Goal: Find specific page/section: Find specific page/section

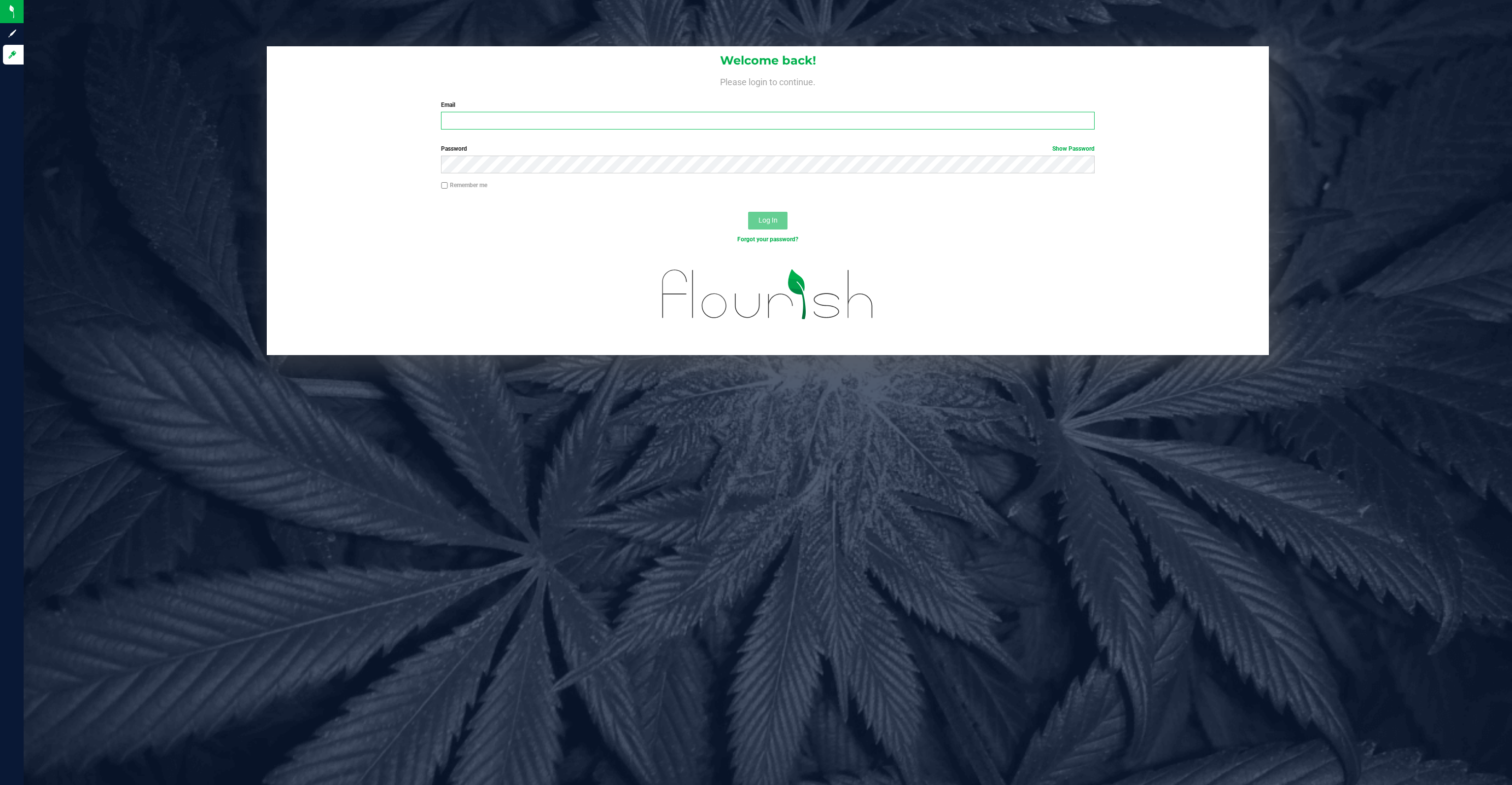
click at [488, 116] on input "Email" at bounding box center [767, 120] width 653 height 18
type input "drew@conncm.com"
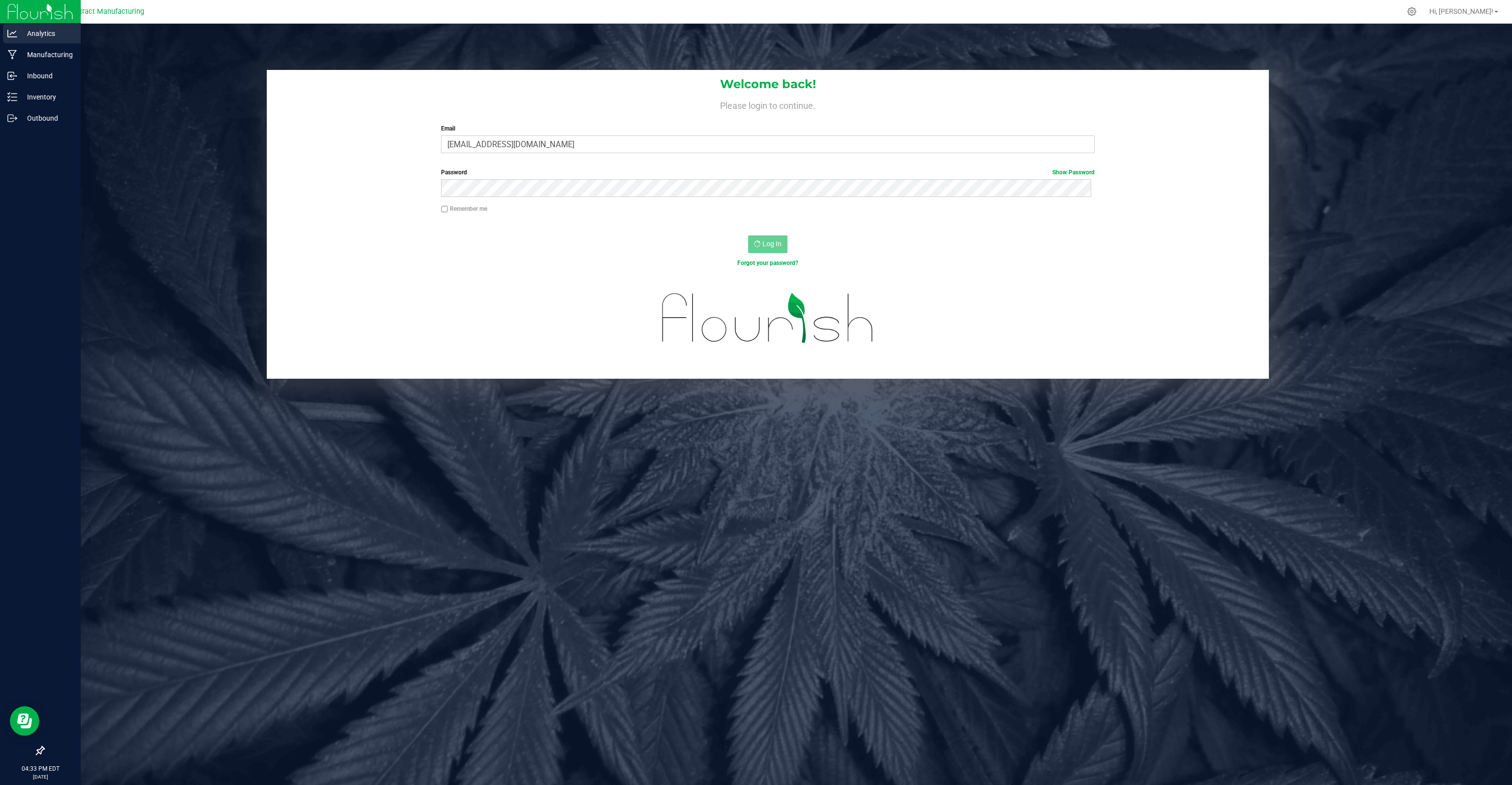
click at [25, 36] on p "Analytics" at bounding box center [46, 33] width 59 height 12
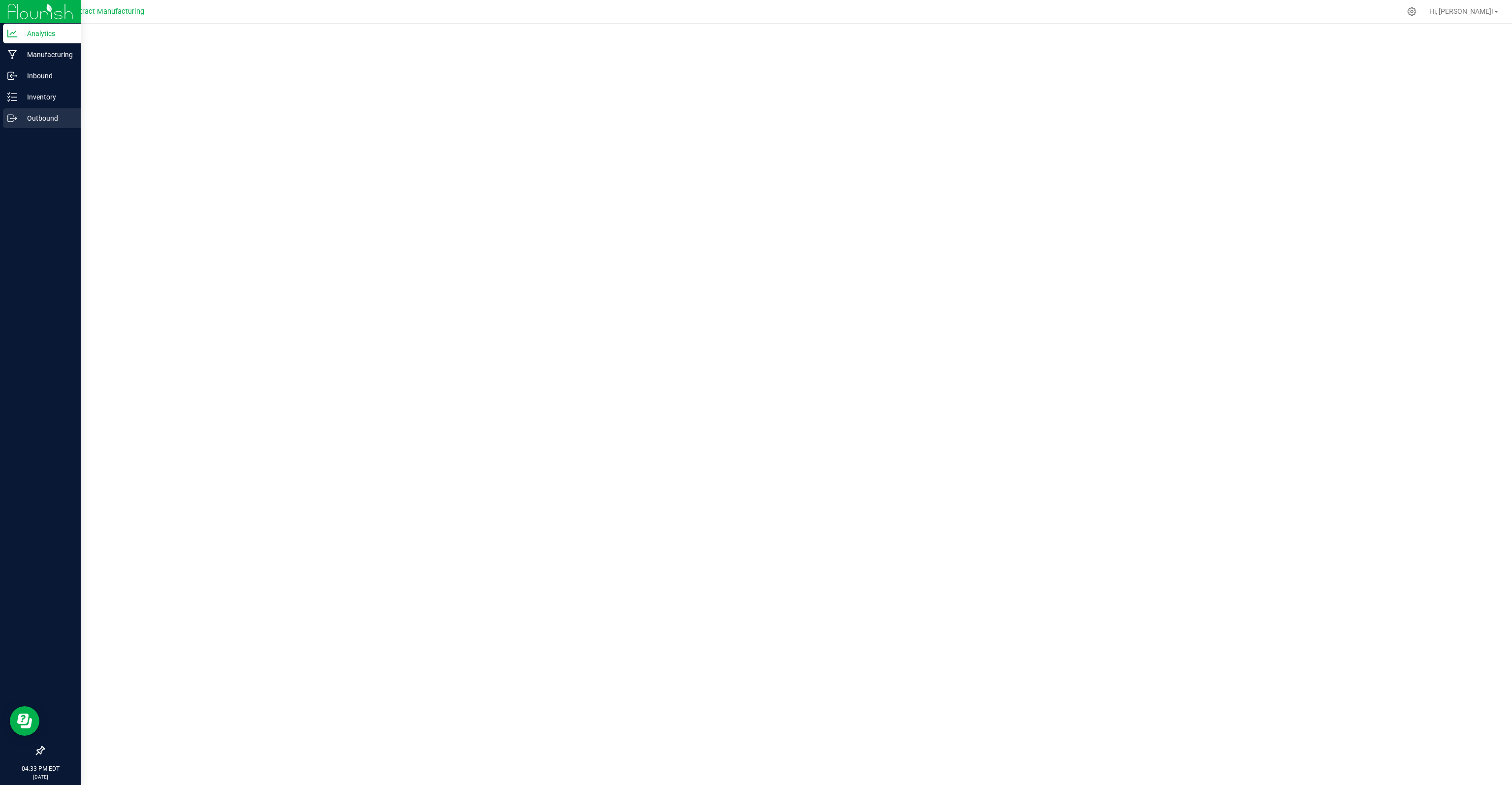
click at [43, 117] on p "Outbound" at bounding box center [46, 118] width 59 height 12
